Goal: Information Seeking & Learning: Find contact information

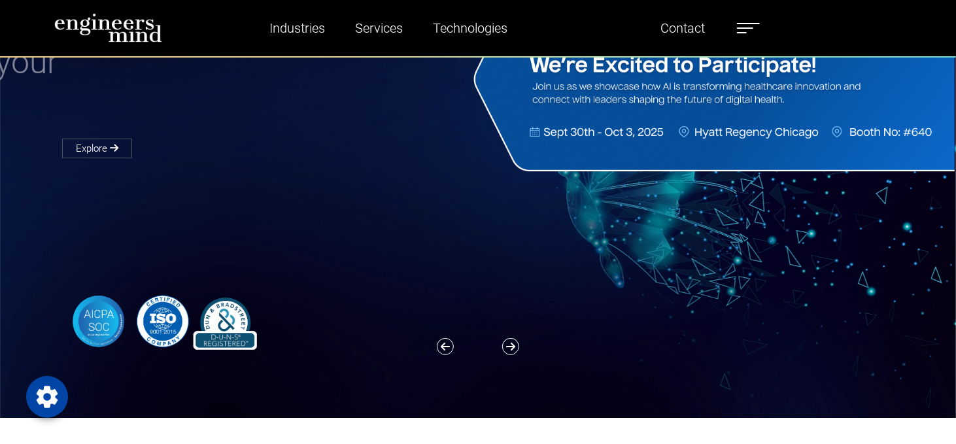
scroll to position [131, 0]
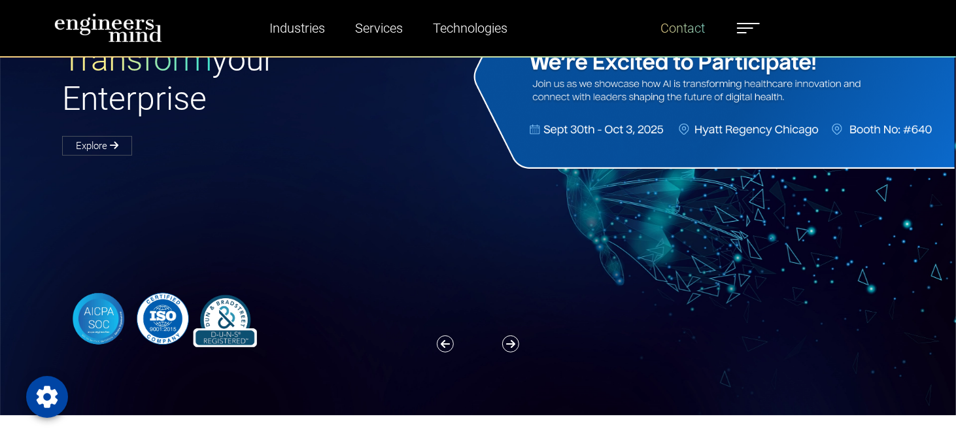
click at [687, 22] on link "Contact" at bounding box center [683, 28] width 55 height 30
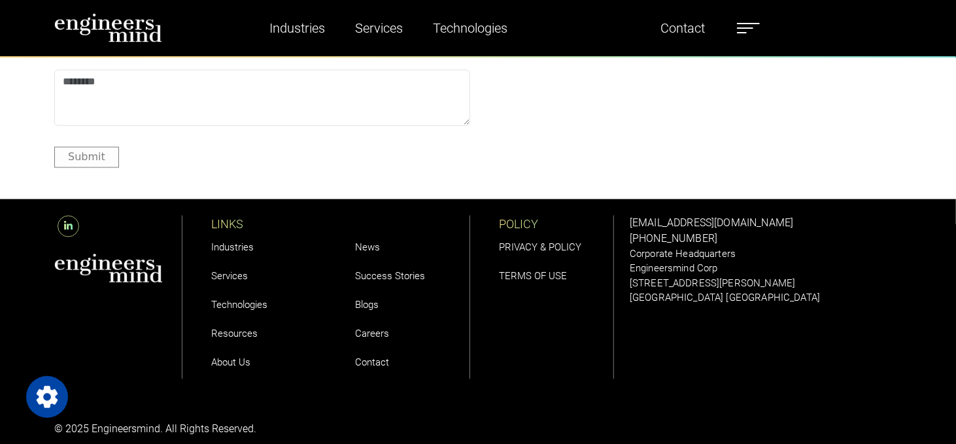
scroll to position [1623, 0]
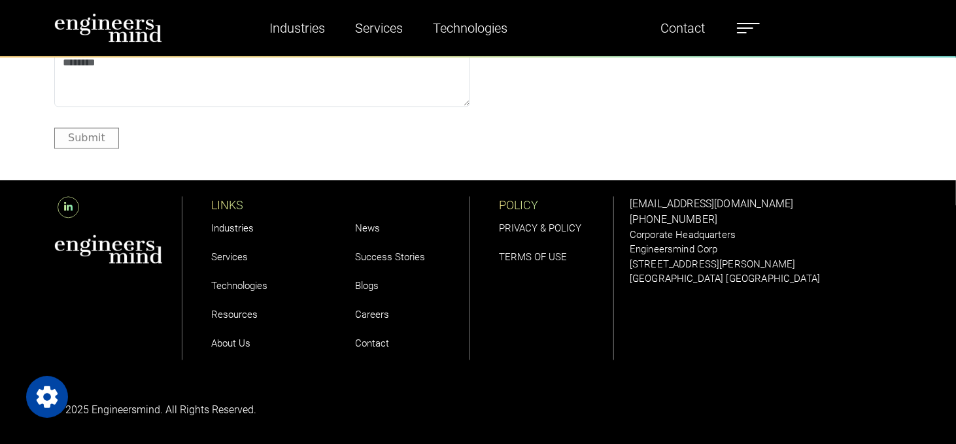
drag, startPoint x: 715, startPoint y: 213, endPoint x: 626, endPoint y: 215, distance: 89.0
click at [626, 215] on div "[EMAIL_ADDRESS][DOMAIN_NAME] [PHONE_NUMBER] Corporate Headquarters Engineersmin…" at bounding box center [766, 278] width 288 height 196
copy link "[PHONE_NUMBER]"
drag, startPoint x: 69, startPoint y: 205, endPoint x: 78, endPoint y: 184, distance: 22.8
